Goal: Task Accomplishment & Management: Use online tool/utility

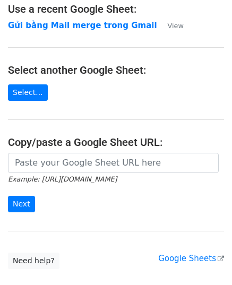
scroll to position [135, 0]
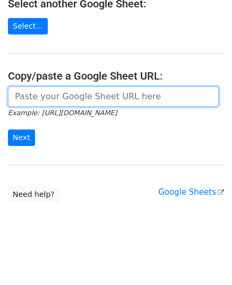
click at [65, 100] on input "url" at bounding box center [113, 96] width 210 height 20
paste input "[URL][DOMAIN_NAME]"
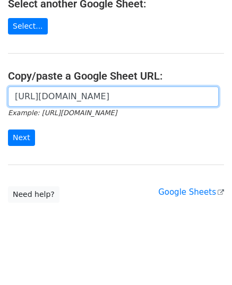
scroll to position [0, 320]
type input "[URL][DOMAIN_NAME]"
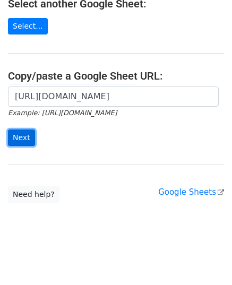
click at [21, 138] on input "Next" at bounding box center [21, 137] width 27 height 16
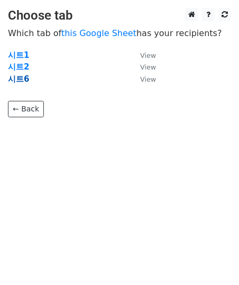
click at [25, 78] on strong "시트6" at bounding box center [18, 79] width 21 height 10
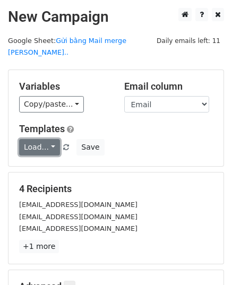
click at [51, 139] on link "Load..." at bounding box center [39, 147] width 41 height 16
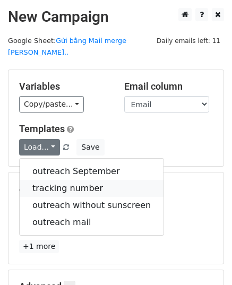
click at [65, 180] on link "tracking number" at bounding box center [92, 188] width 144 height 17
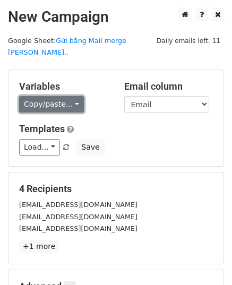
click at [63, 96] on link "Copy/paste..." at bounding box center [51, 104] width 65 height 16
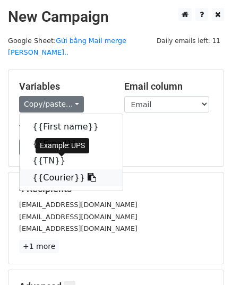
click at [87, 173] on icon at bounding box center [91, 177] width 8 height 8
